Goal: Register for event/course

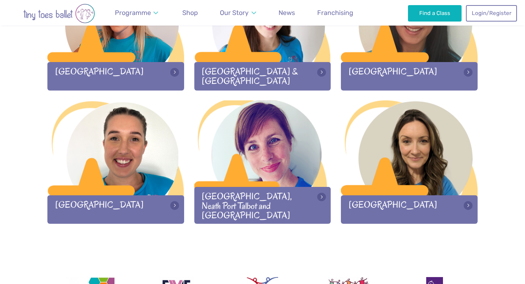
scroll to position [943, 0]
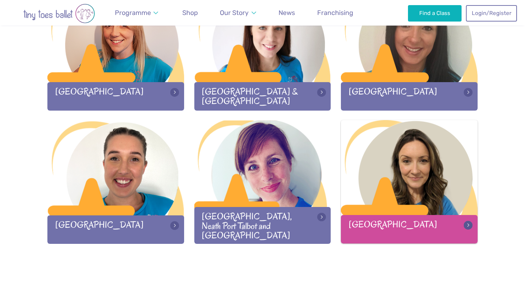
click at [373, 156] on div at bounding box center [409, 168] width 137 height 96
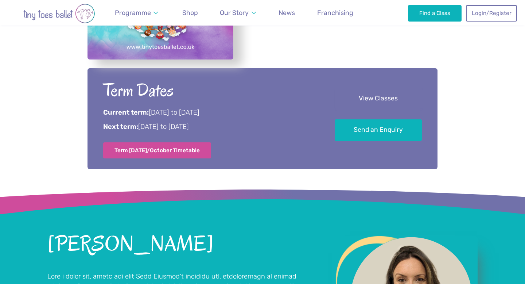
click at [361, 101] on link "View Classes" at bounding box center [378, 99] width 87 height 22
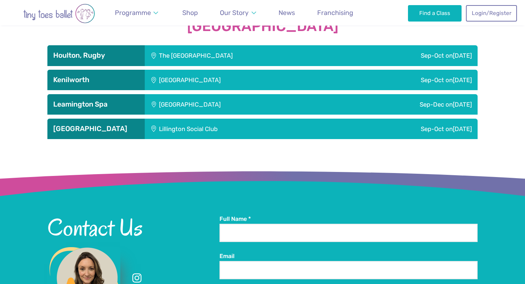
click at [369, 57] on div "Sep-Oct [DATE]" at bounding box center [410, 55] width 133 height 20
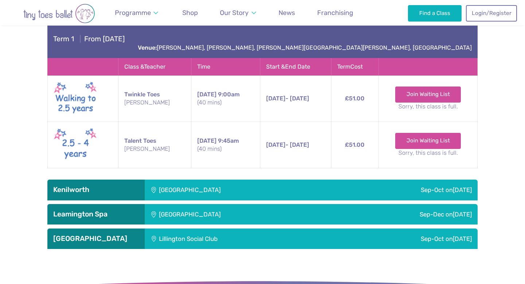
scroll to position [1150, 0]
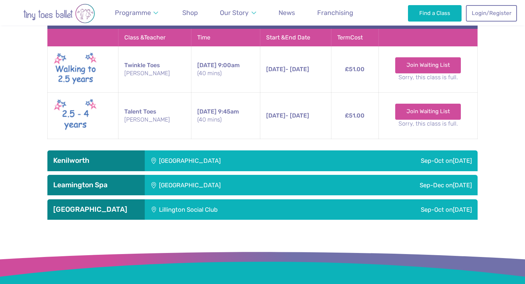
click at [333, 154] on div "Sep-Oct [DATE]" at bounding box center [405, 160] width 145 height 20
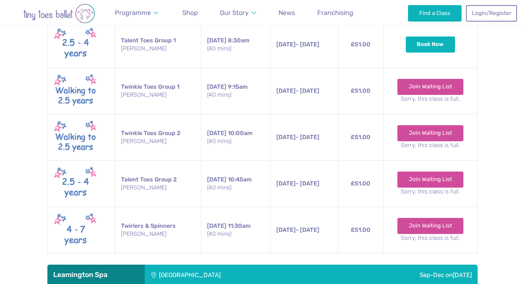
scroll to position [1392, 0]
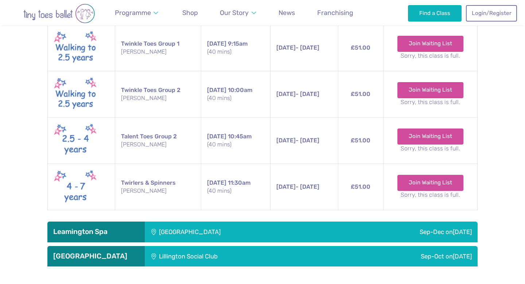
click at [290, 249] on div "Lillington Social Club" at bounding box center [237, 256] width 185 height 20
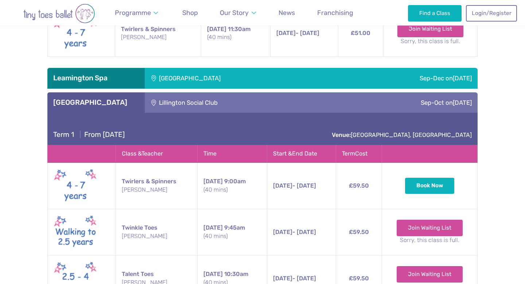
scroll to position [1508, 0]
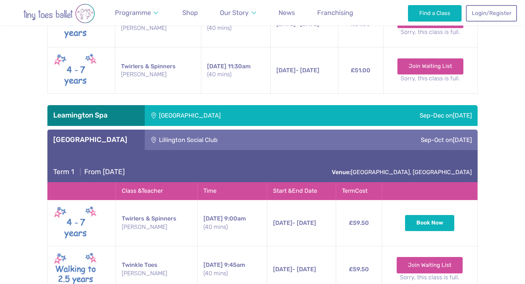
click at [331, 106] on div "Sep-Dec [DATE]" at bounding box center [404, 115] width 146 height 20
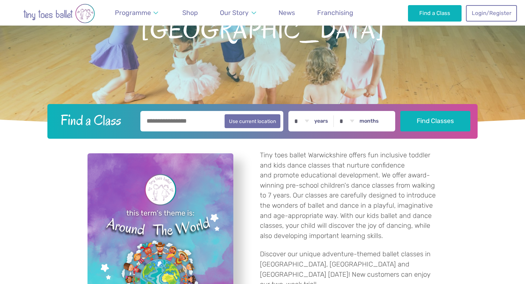
scroll to position [0, 0]
